Goal: Task Accomplishment & Management: Use online tool/utility

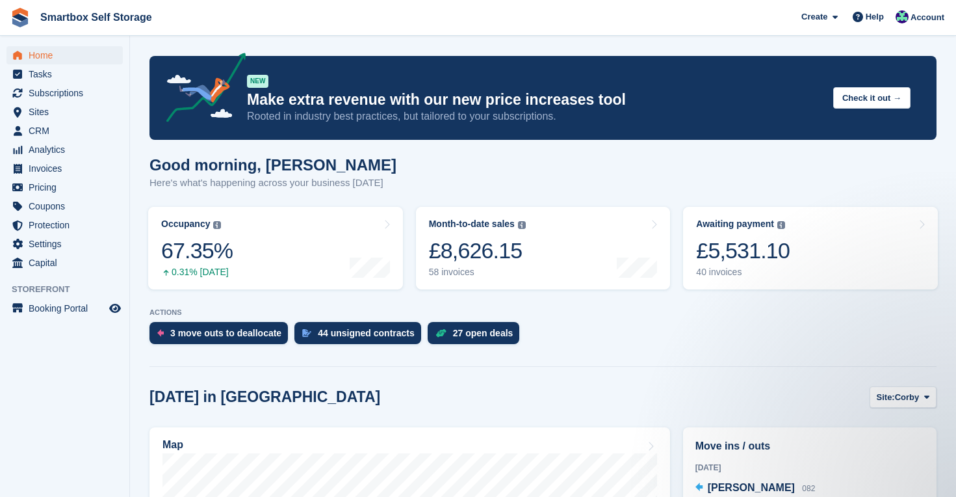
click at [50, 59] on span "Home" at bounding box center [68, 55] width 78 height 18
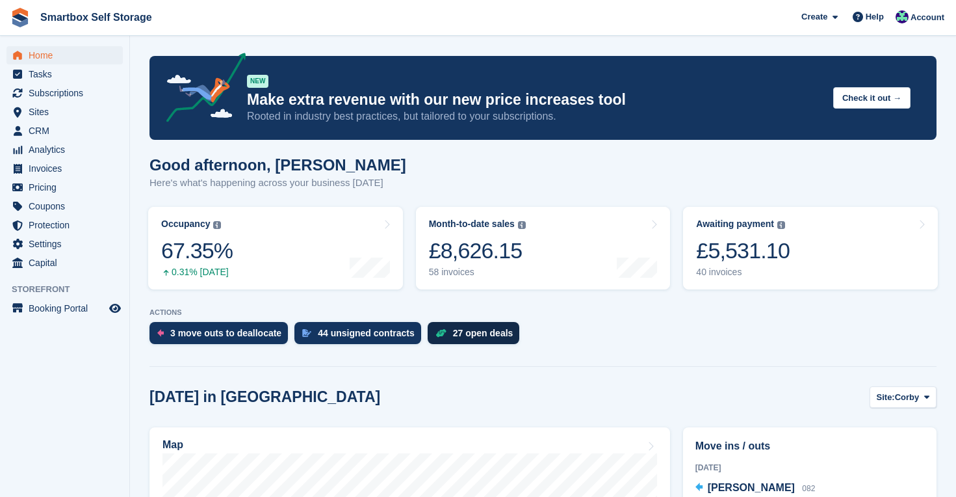
click at [496, 337] on div "27 open deals" at bounding box center [483, 333] width 60 height 10
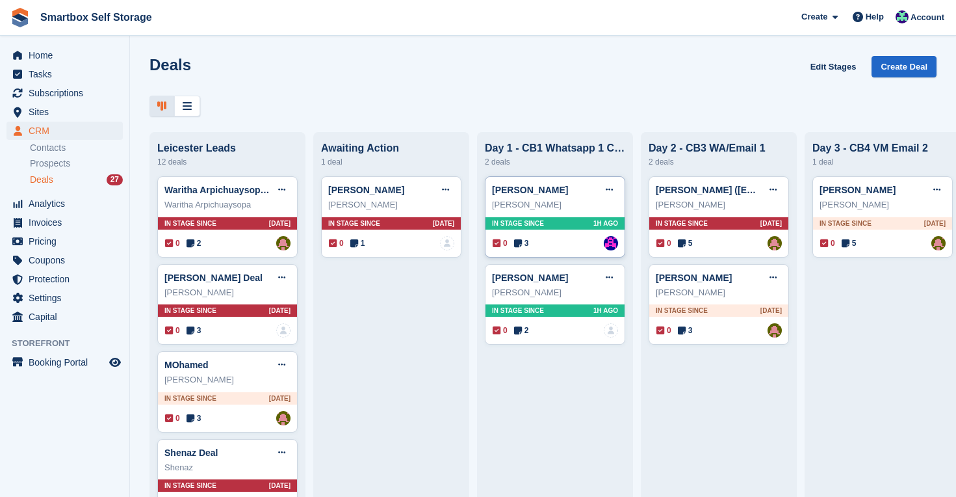
click at [532, 223] on span "In stage since" at bounding box center [518, 223] width 52 height 10
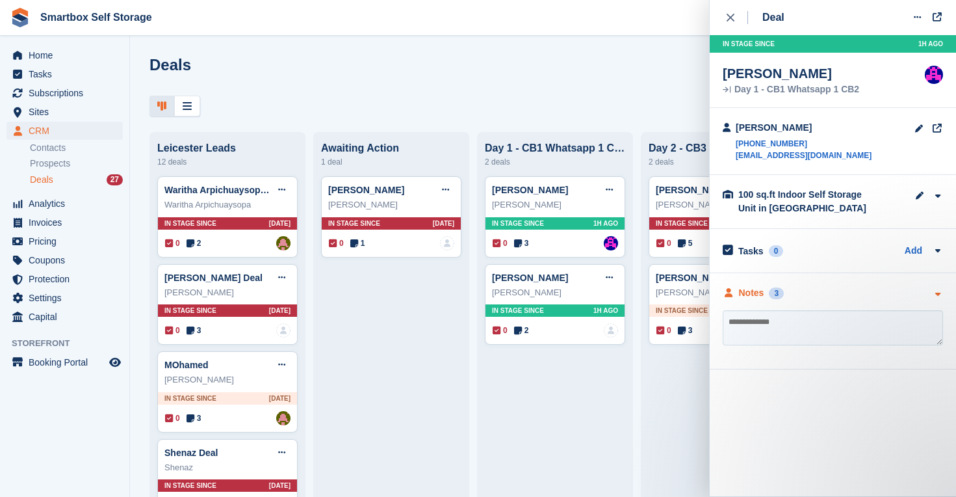
click at [753, 295] on div "Notes" at bounding box center [751, 293] width 25 height 14
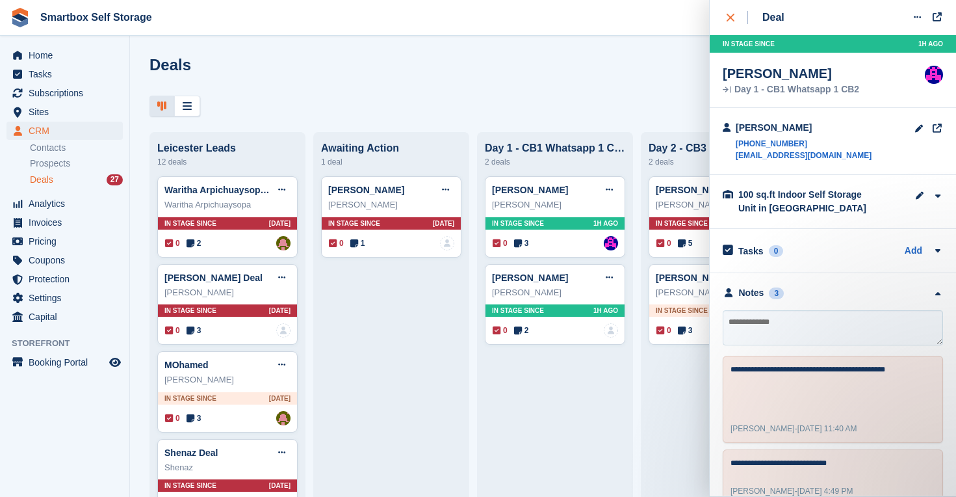
click at [731, 11] on div "close" at bounding box center [737, 17] width 21 height 13
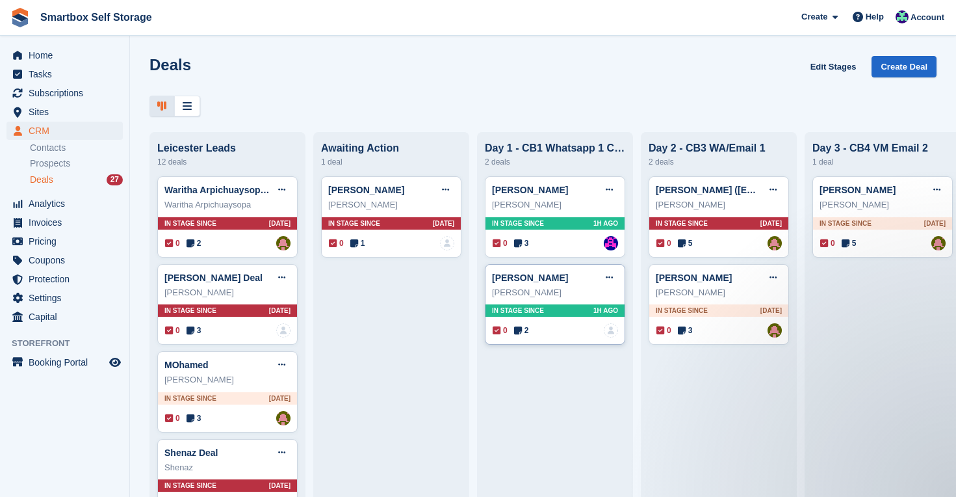
click at [562, 303] on div "Tony Steyn Edit deal Mark as won Mark as lost Delete deal Tony Steyn In stage s…" at bounding box center [555, 304] width 140 height 81
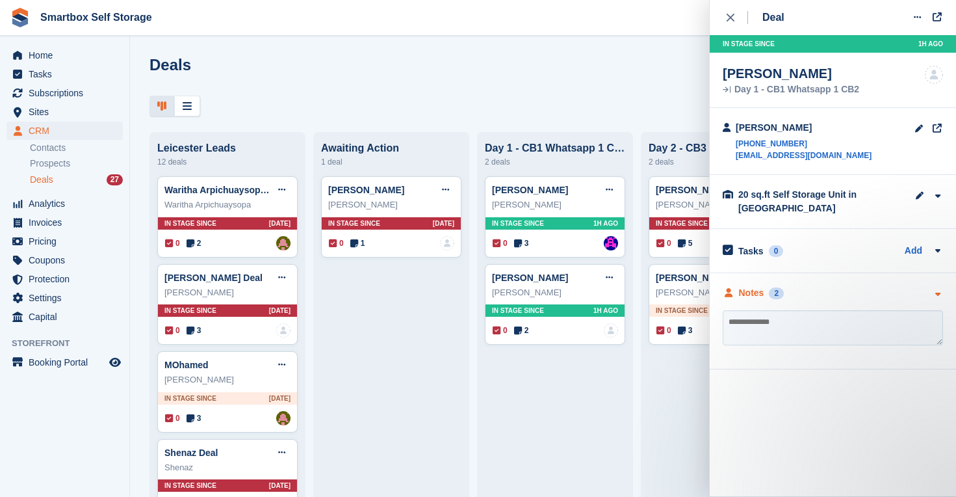
click at [744, 292] on div "Notes" at bounding box center [751, 293] width 25 height 14
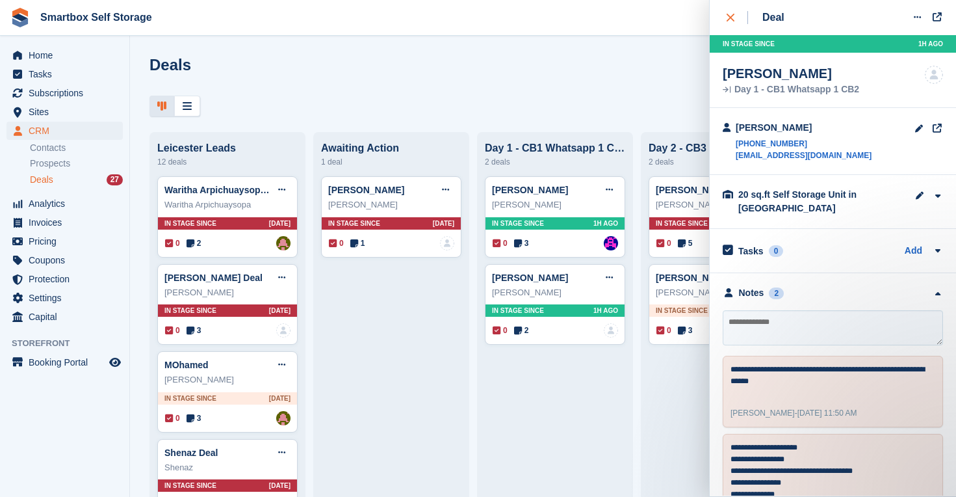
click at [729, 12] on div "close" at bounding box center [737, 17] width 21 height 13
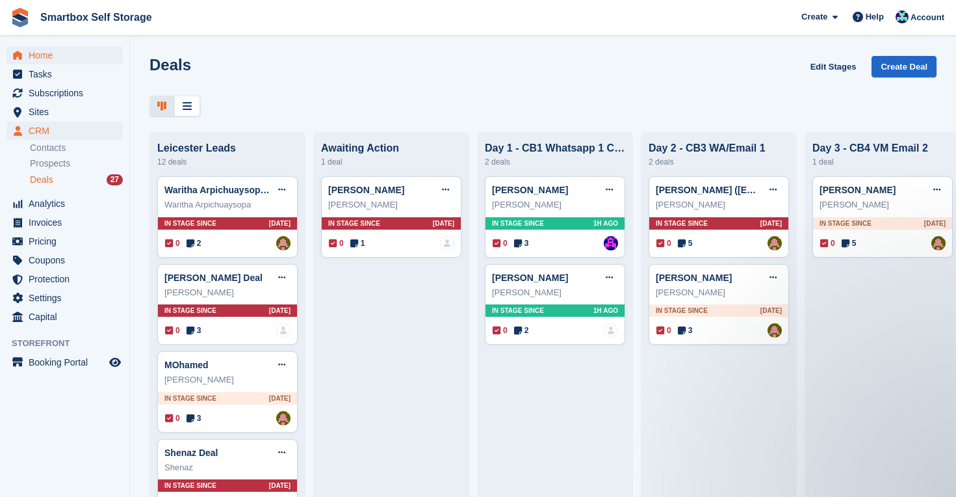
click at [43, 53] on span "Home" at bounding box center [68, 55] width 78 height 18
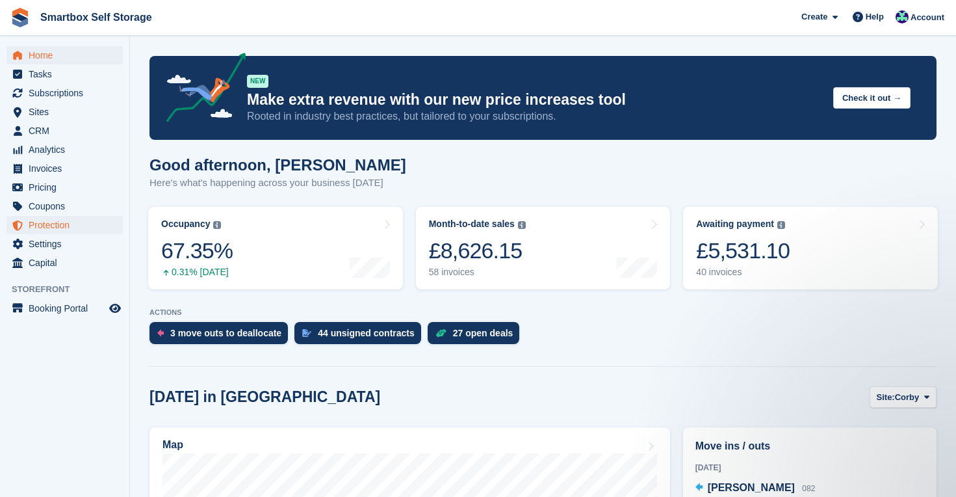
click at [53, 218] on span "Protection" at bounding box center [68, 225] width 78 height 18
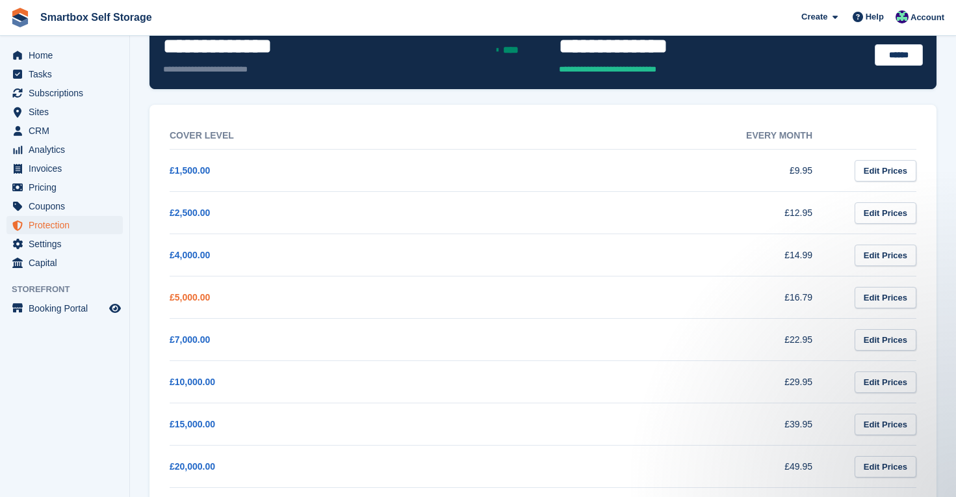
scroll to position [142, 0]
click at [53, 107] on span "Sites" at bounding box center [68, 112] width 78 height 18
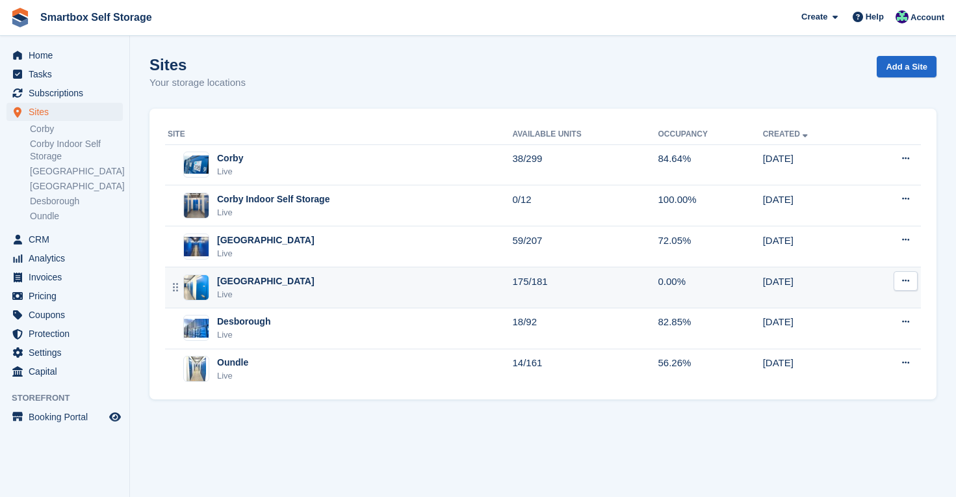
click at [234, 288] on div "Live" at bounding box center [266, 294] width 98 height 13
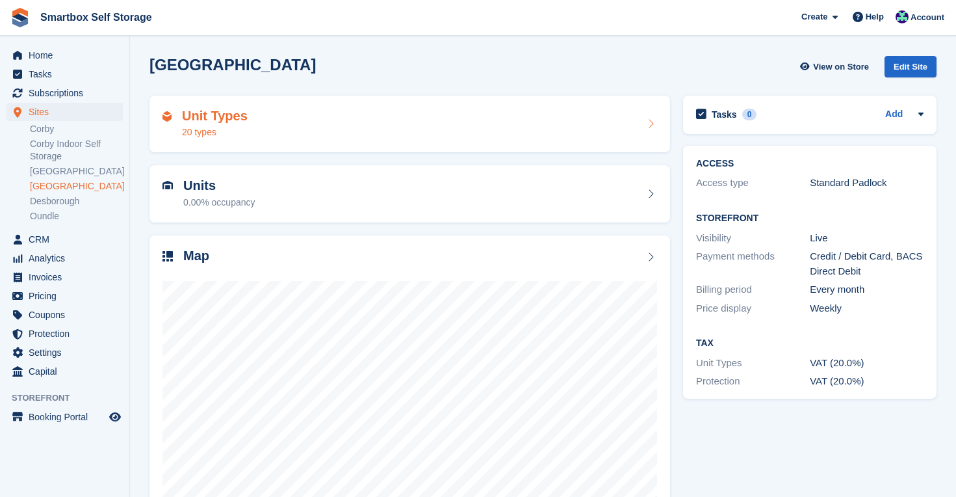
click at [215, 118] on h2 "Unit Types" at bounding box center [215, 116] width 66 height 15
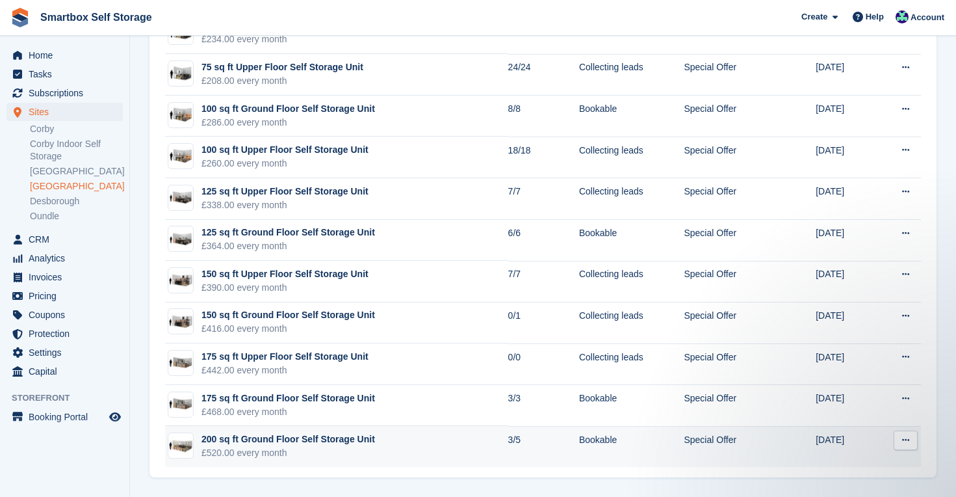
scroll to position [492, 0]
click at [278, 449] on div "£520.00 every month" at bounding box center [289, 453] width 174 height 14
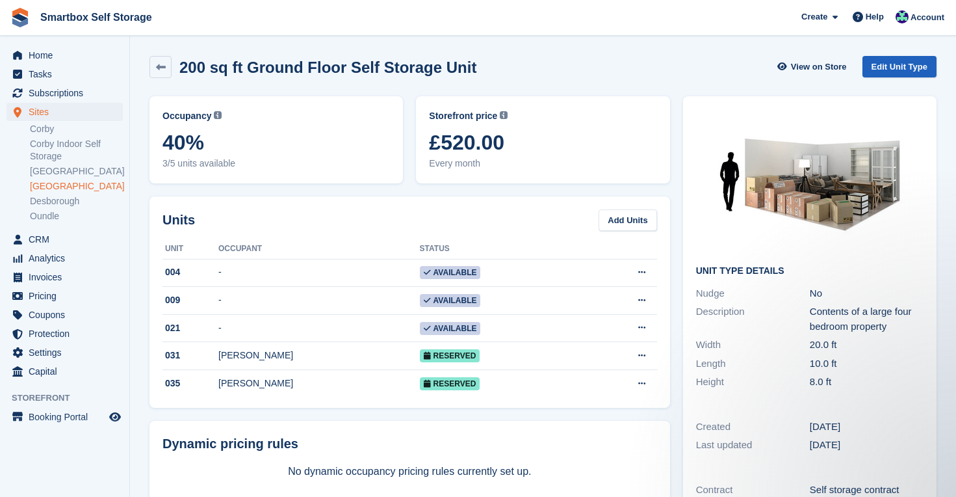
click at [918, 64] on link "Edit Unit Type" at bounding box center [900, 66] width 74 height 21
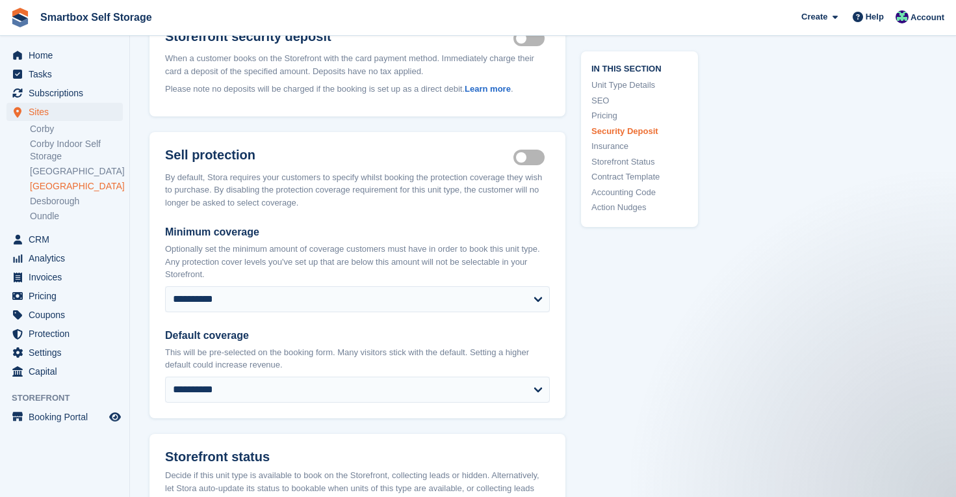
scroll to position [1567, 0]
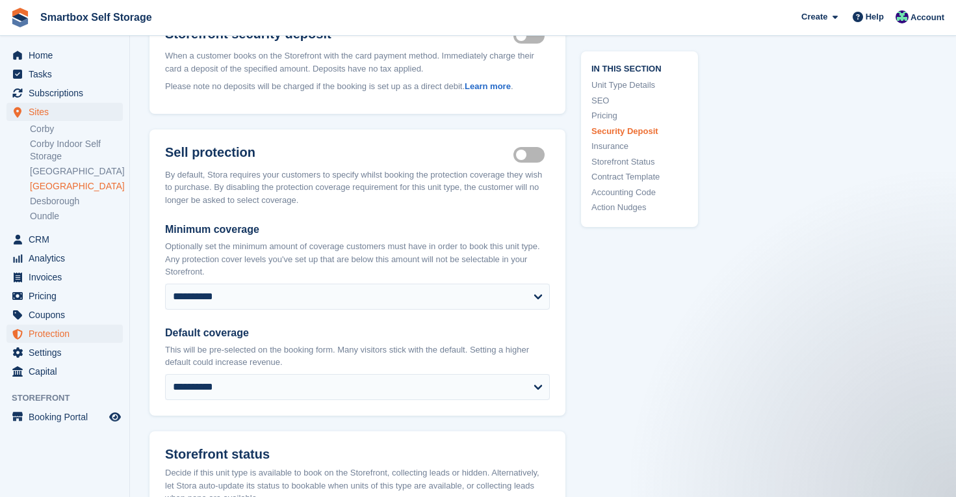
click at [63, 337] on span "Protection" at bounding box center [68, 333] width 78 height 18
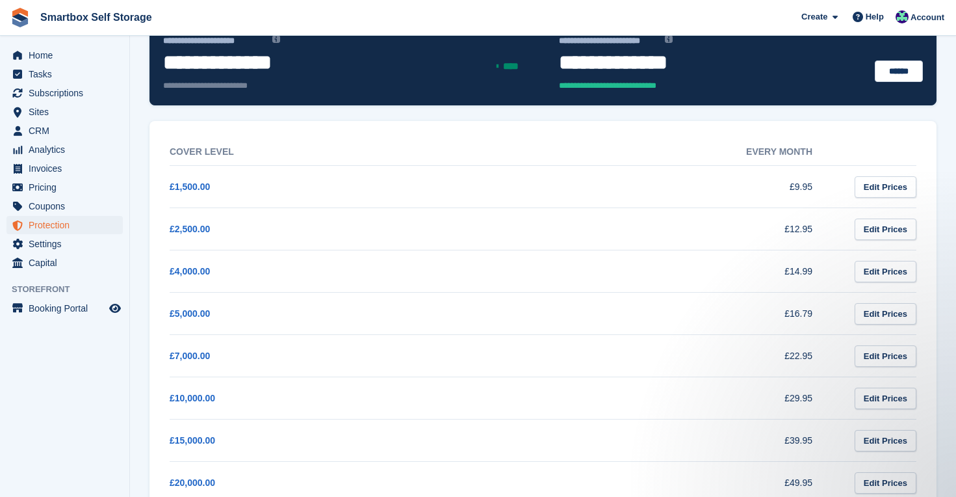
scroll to position [122, 0]
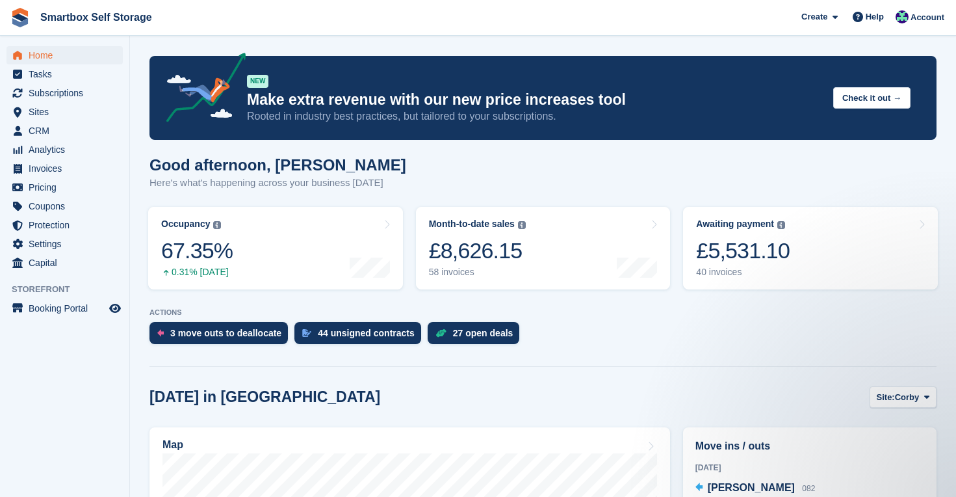
click at [45, 57] on span "Home" at bounding box center [68, 55] width 78 height 18
click at [75, 375] on aside "Home Tasks Subscriptions Subscriptions Subscriptions Contracts Price increases …" at bounding box center [64, 252] width 129 height 432
click at [84, 96] on span "Subscriptions" at bounding box center [68, 93] width 78 height 18
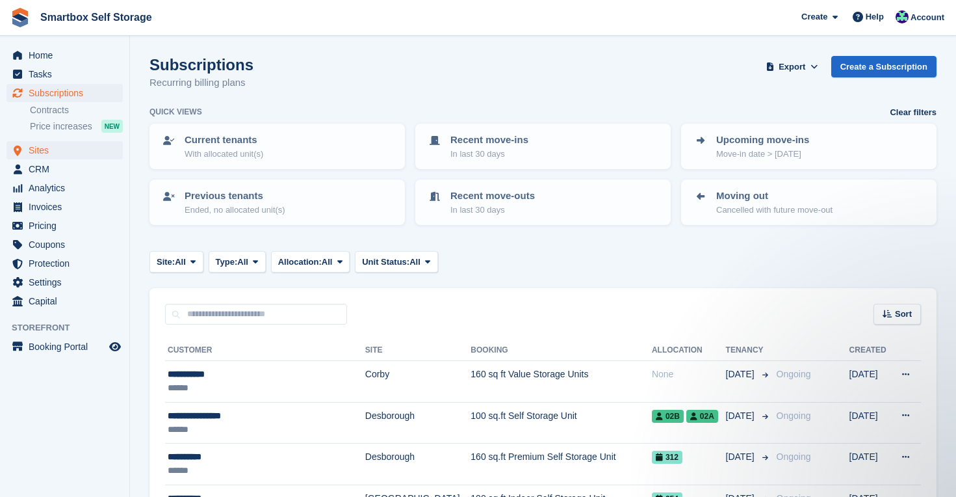
click at [72, 153] on span "Sites" at bounding box center [68, 150] width 78 height 18
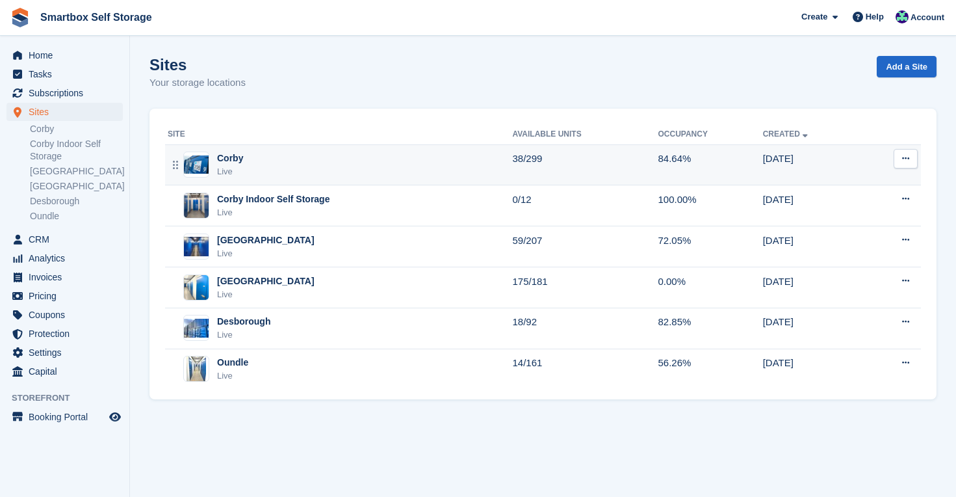
click at [241, 153] on div "Corby" at bounding box center [230, 158] width 26 height 14
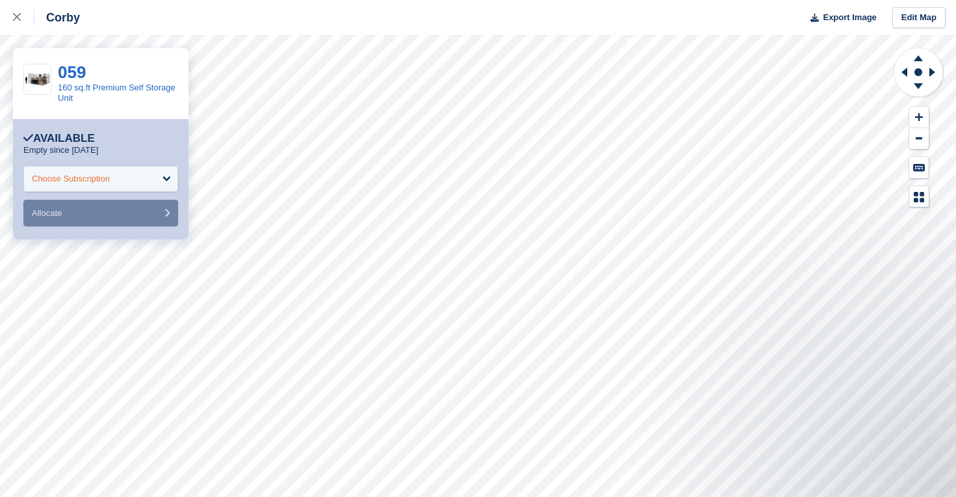
click at [136, 170] on div "Choose Subscription" at bounding box center [100, 179] width 155 height 26
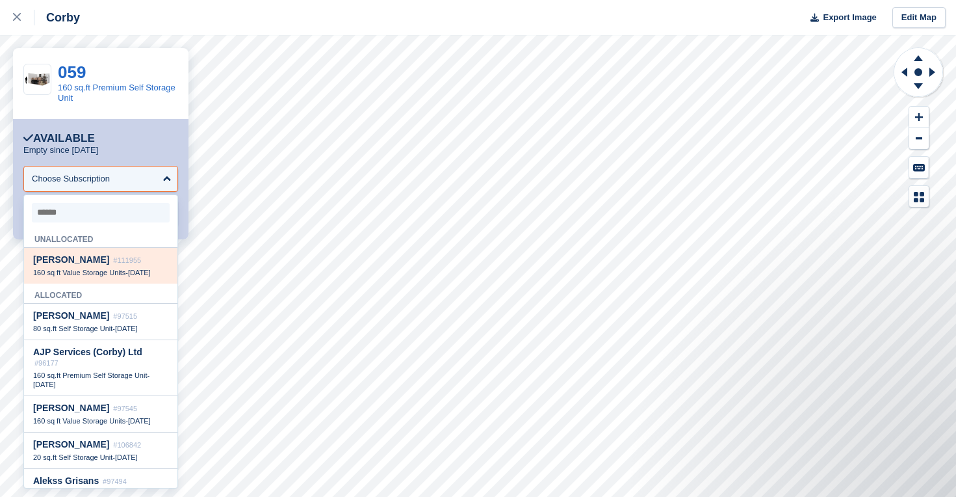
click at [98, 268] on span "160 sq ft Value Storage Units" at bounding box center [79, 272] width 92 height 8
select select "******"
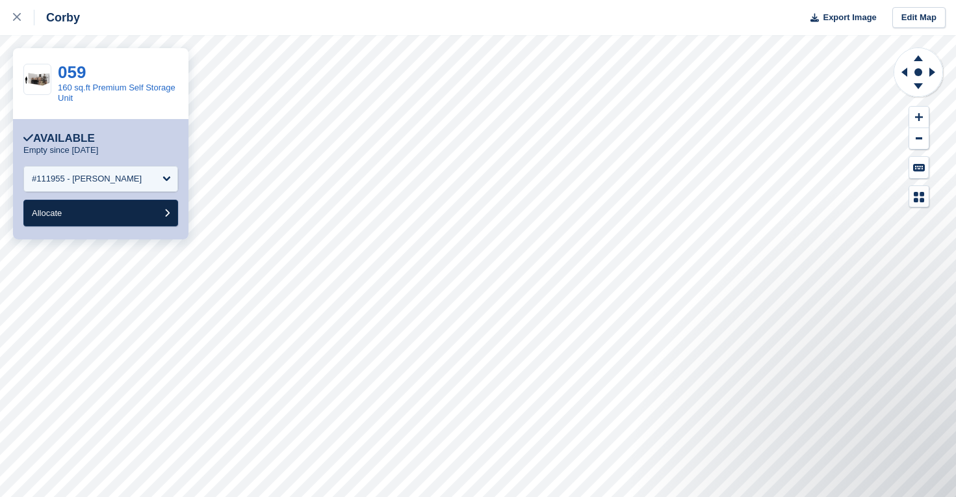
click at [88, 205] on button "Allocate" at bounding box center [100, 213] width 155 height 27
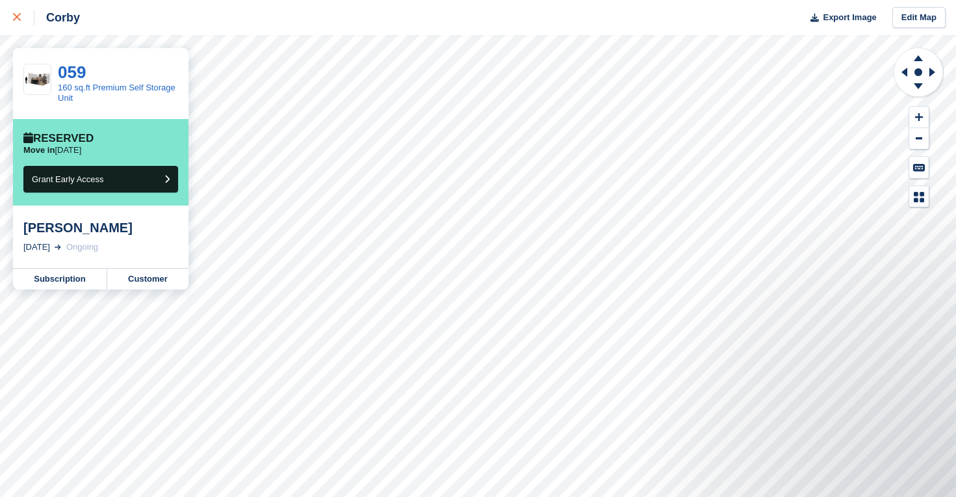
click at [15, 16] on icon at bounding box center [17, 17] width 8 height 8
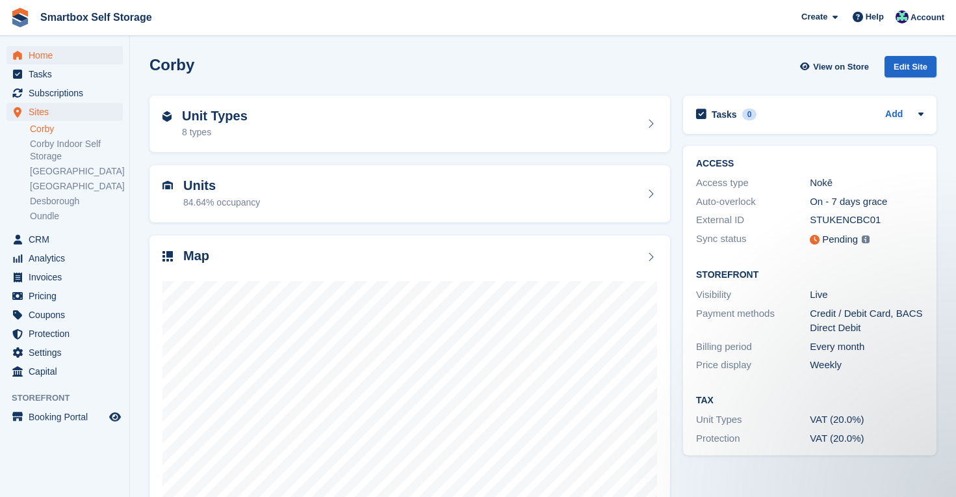
click at [42, 56] on span "Home" at bounding box center [68, 55] width 78 height 18
